Goal: Book appointment/travel/reservation

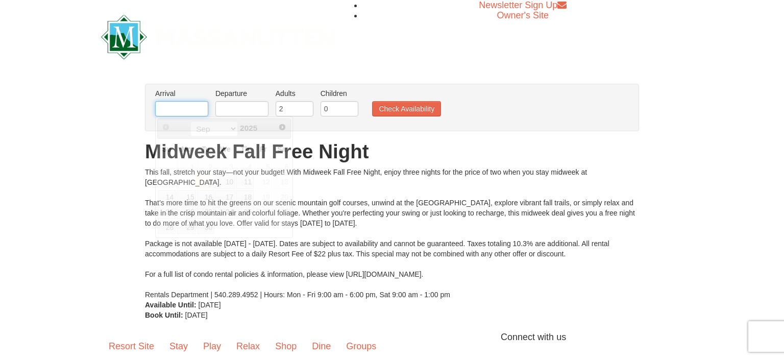
click at [196, 109] on input "text" at bounding box center [181, 108] width 53 height 15
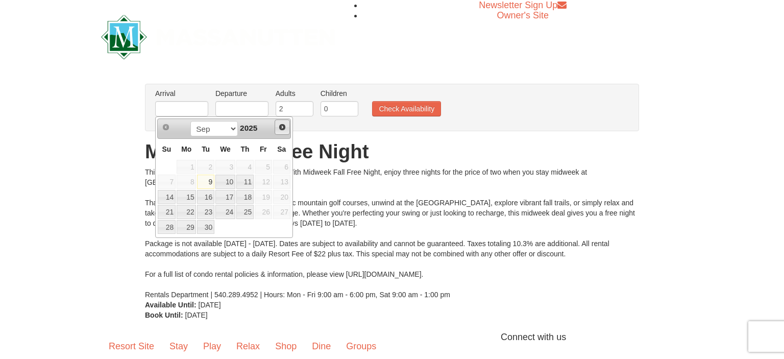
click at [284, 127] on span "Next" at bounding box center [282, 127] width 8 height 8
click at [251, 168] on link "2" at bounding box center [244, 167] width 17 height 14
type input "10/02/2025"
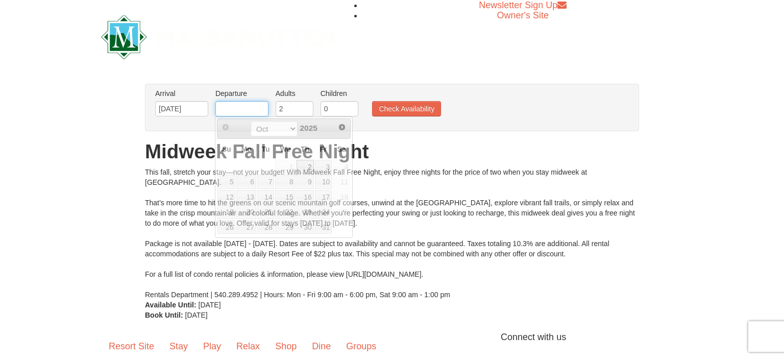
click at [235, 107] on input "text" at bounding box center [241, 108] width 53 height 15
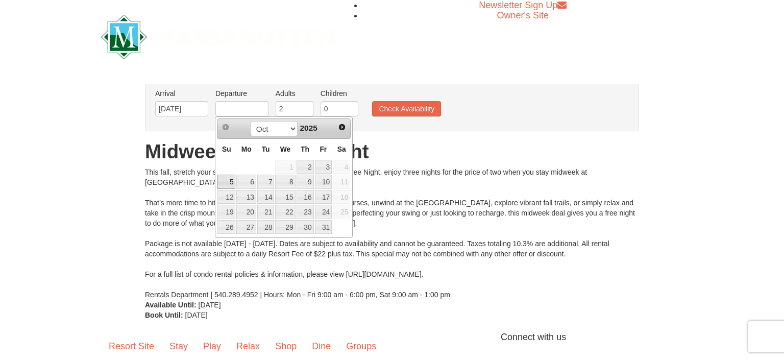
click at [226, 179] on link "5" at bounding box center [227, 182] width 18 height 14
type input "10/05/2025"
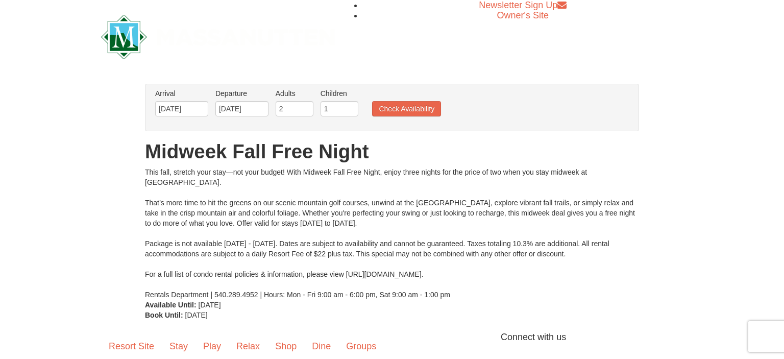
click at [350, 107] on input "1" at bounding box center [340, 108] width 38 height 15
click at [350, 107] on input "2" at bounding box center [340, 108] width 38 height 15
type input "3"
click at [350, 107] on input "3" at bounding box center [340, 108] width 38 height 15
click at [404, 111] on button "Check Availability" at bounding box center [406, 108] width 69 height 15
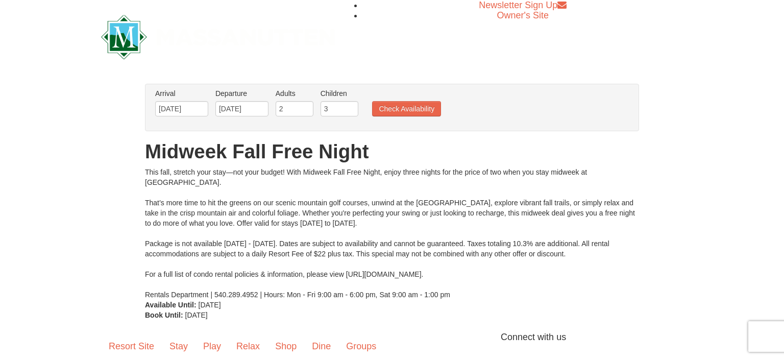
click at [188, 100] on li "Arrival Please format dates MM/DD/YYYY Please format dates MM/DD/YYYY 10/02/2025" at bounding box center [182, 104] width 58 height 33
click at [189, 109] on input "[DATE]" at bounding box center [181, 108] width 53 height 15
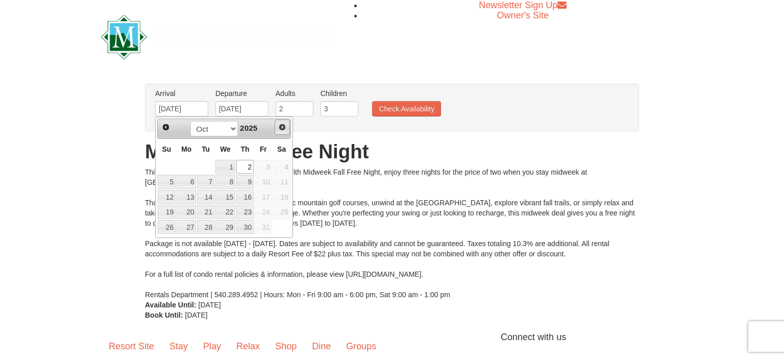
click at [281, 130] on span "Next" at bounding box center [282, 127] width 8 height 8
click at [166, 232] on link "23" at bounding box center [167, 227] width 18 height 14
type input "11/23/2025"
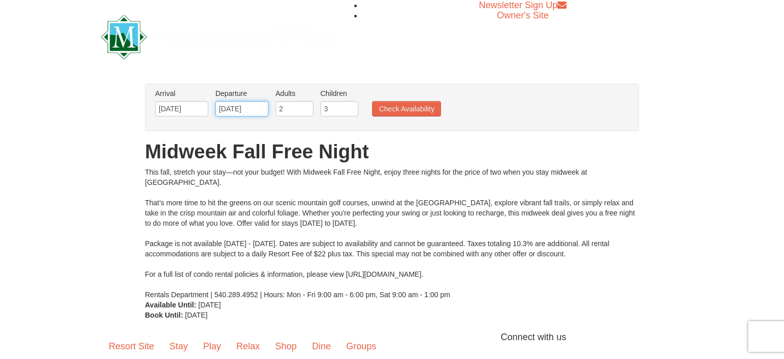
click at [252, 112] on input "11/23/2025" at bounding box center [241, 108] width 53 height 15
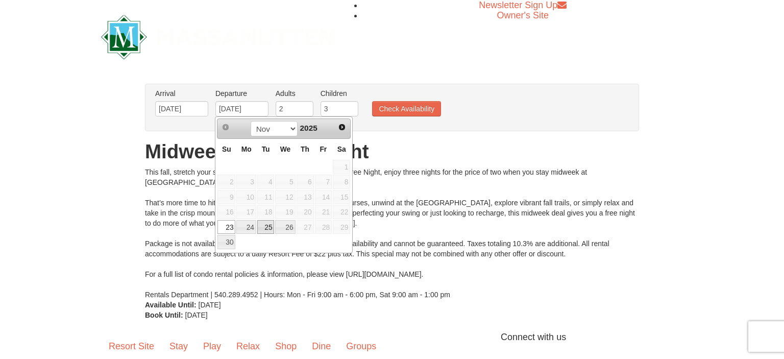
click at [272, 228] on link "25" at bounding box center [265, 227] width 17 height 14
type input "11/25/2025"
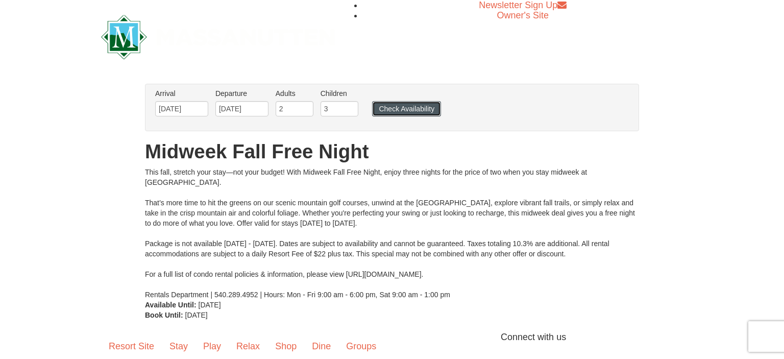
click at [429, 108] on button "Check Availability" at bounding box center [406, 108] width 69 height 15
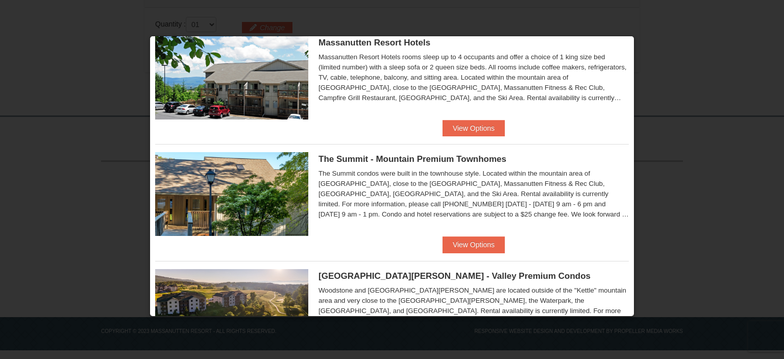
scroll to position [143, 0]
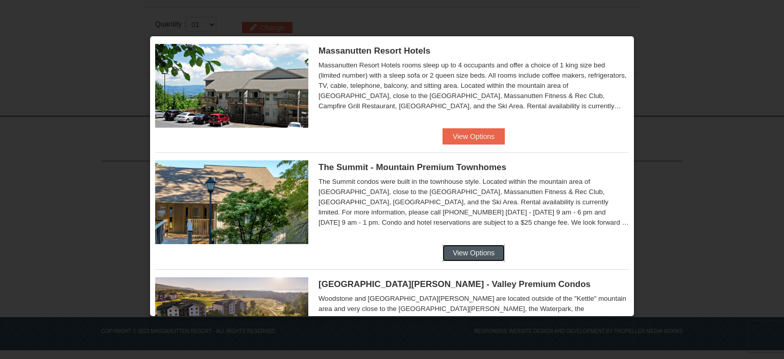
click at [487, 249] on button "View Options" at bounding box center [474, 253] width 62 height 16
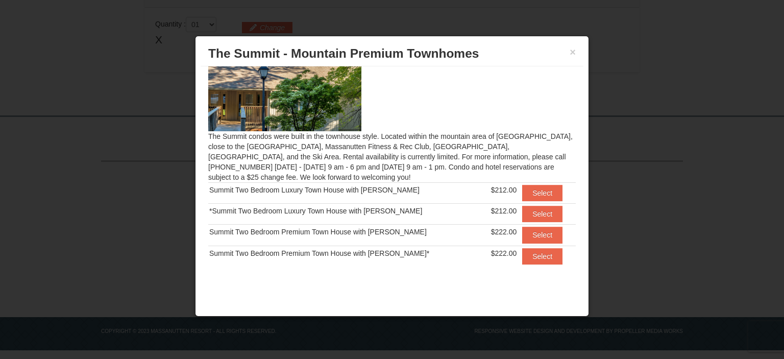
scroll to position [0, 0]
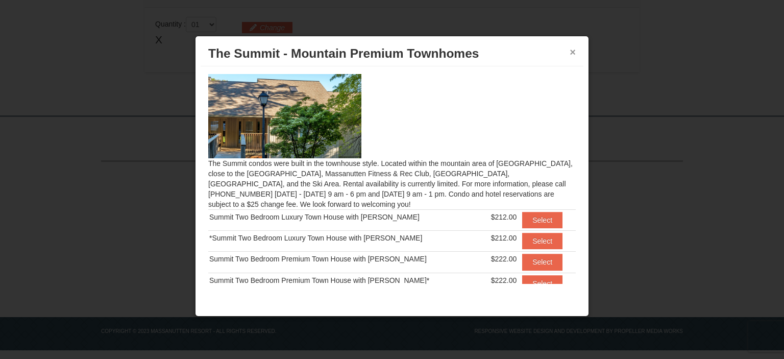
click at [572, 53] on button "×" at bounding box center [573, 52] width 6 height 10
